Goal: Obtain resource: Download file/media

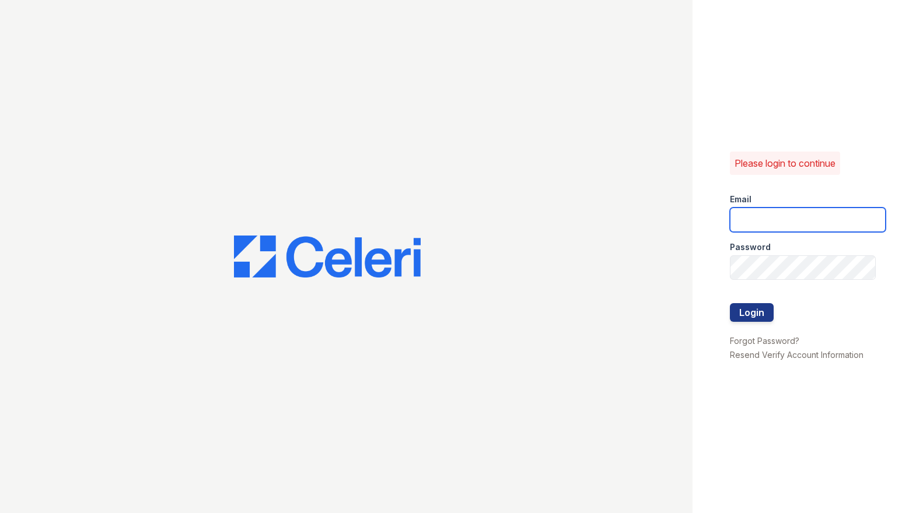
click at [754, 218] on input "email" at bounding box center [807, 220] width 156 height 24
type input "[EMAIL_ADDRESS][DOMAIN_NAME]"
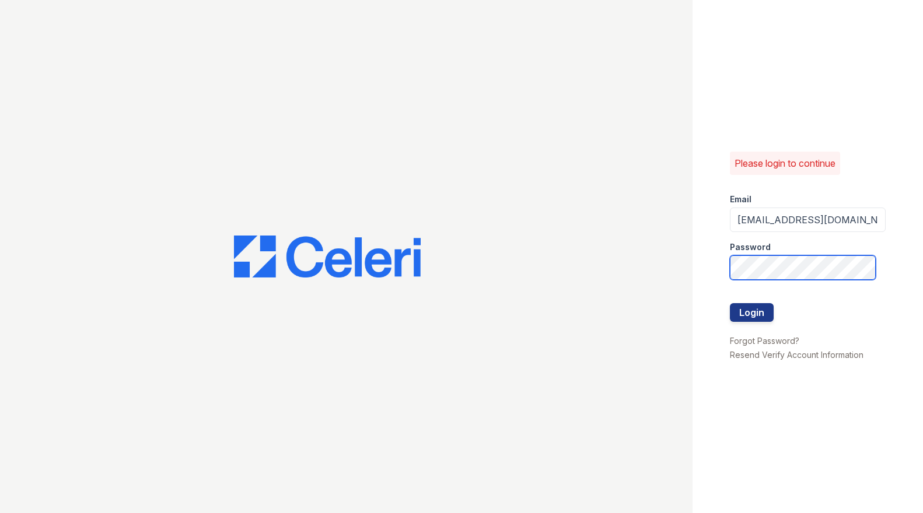
click at [729, 303] on button "Login" at bounding box center [751, 312] width 44 height 19
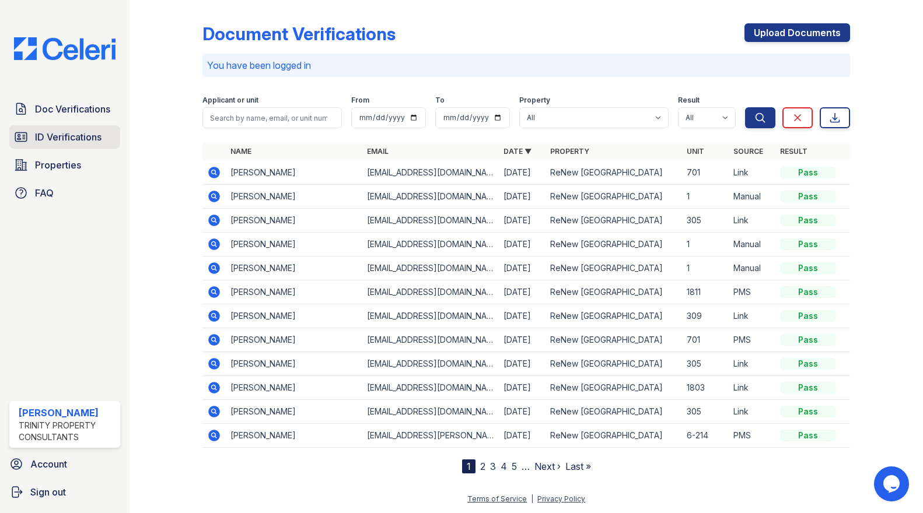
click at [52, 128] on link "ID Verifications" at bounding box center [64, 136] width 111 height 23
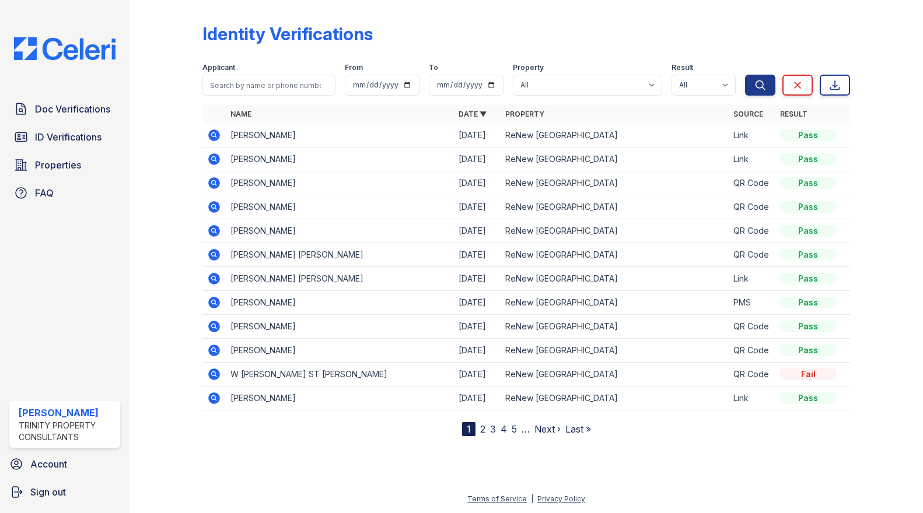
click at [211, 131] on icon at bounding box center [214, 135] width 12 height 12
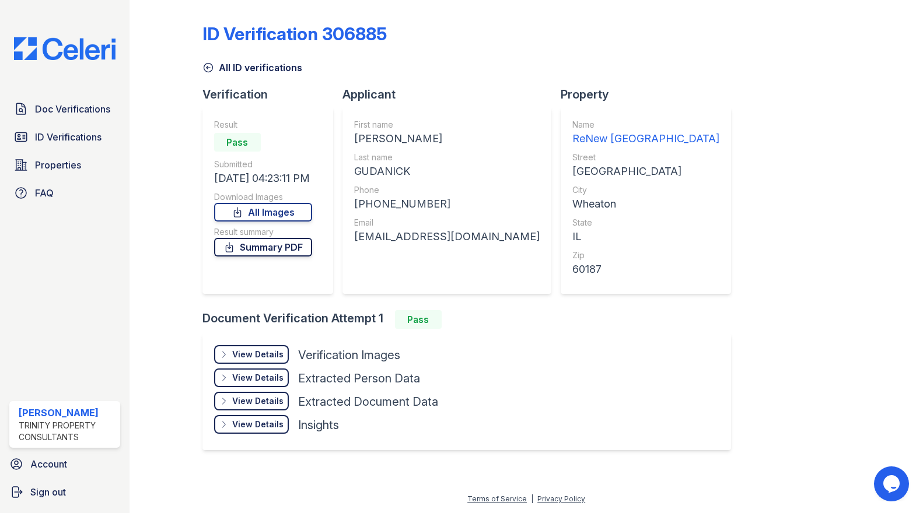
click at [245, 248] on link "Summary PDF" at bounding box center [263, 247] width 98 height 19
